Goal: Information Seeking & Learning: Find specific fact

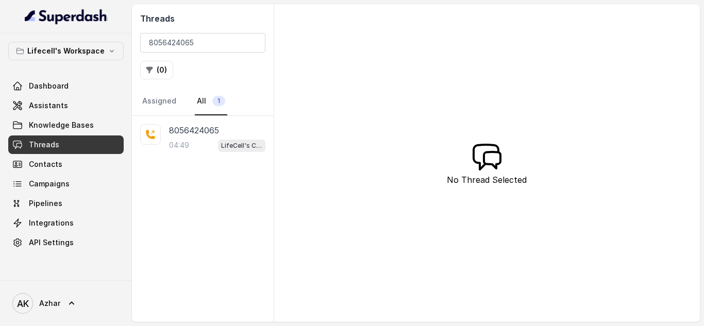
click at [159, 42] on input "8056424065" at bounding box center [202, 43] width 125 height 20
click at [200, 142] on div "05:15 LifeCell's Call Assistant" at bounding box center [217, 145] width 96 height 13
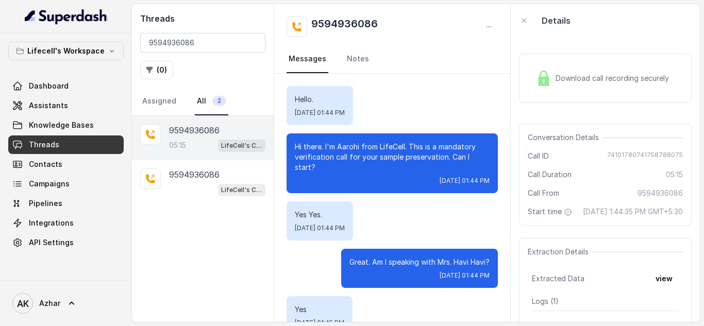
scroll to position [2381, 0]
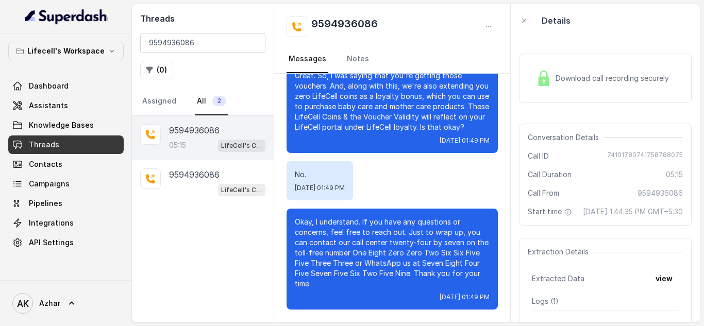
click at [548, 84] on img at bounding box center [543, 78] width 15 height 15
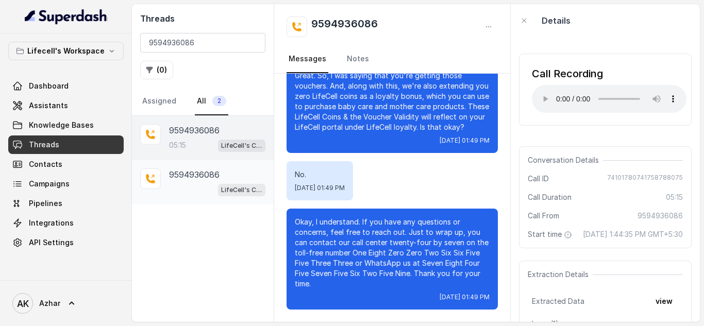
click at [198, 190] on div "LifeCell's Call Assistant" at bounding box center [217, 189] width 96 height 13
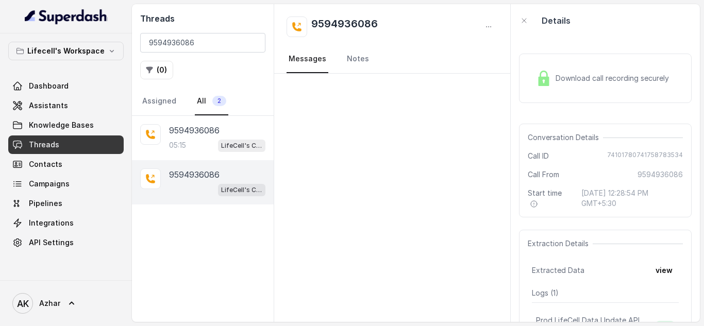
click at [618, 84] on span "Download call recording securely" at bounding box center [615, 78] width 118 height 10
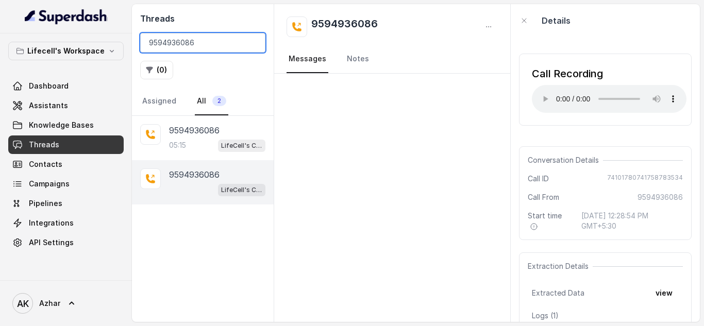
click at [180, 47] on input "9594936086" at bounding box center [202, 43] width 125 height 20
paste input "996668233"
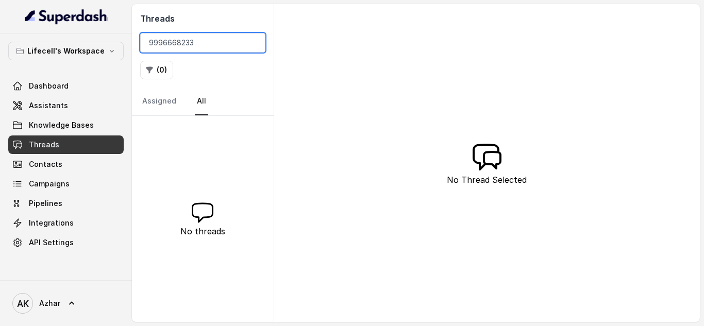
type input "9996668233"
